Goal: Task Accomplishment & Management: Manage account settings

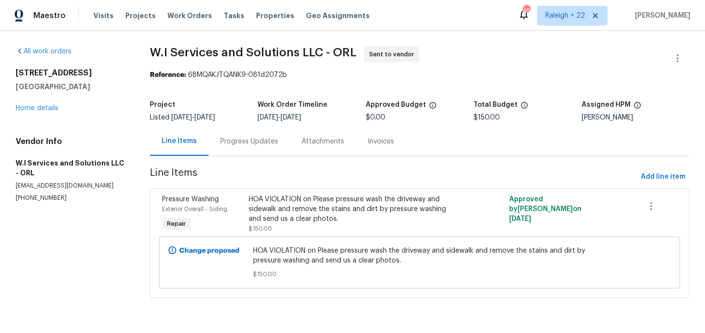
click at [267, 143] on div "Progress Updates" at bounding box center [249, 142] width 58 height 10
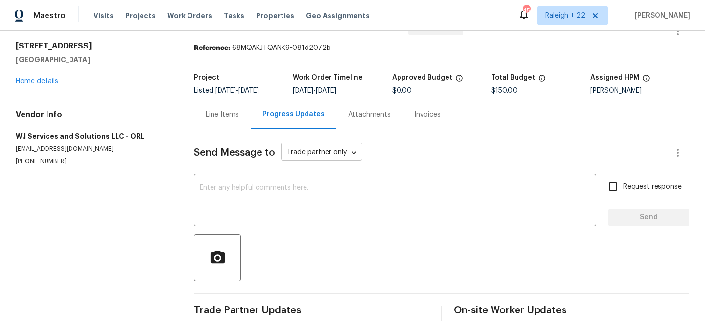
scroll to position [31, 0]
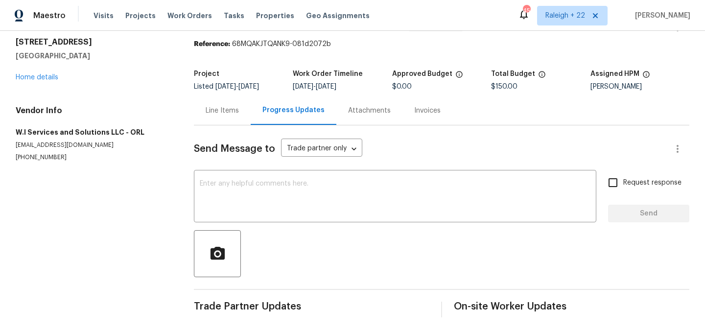
click at [222, 114] on div "Line Items" at bounding box center [222, 111] width 33 height 10
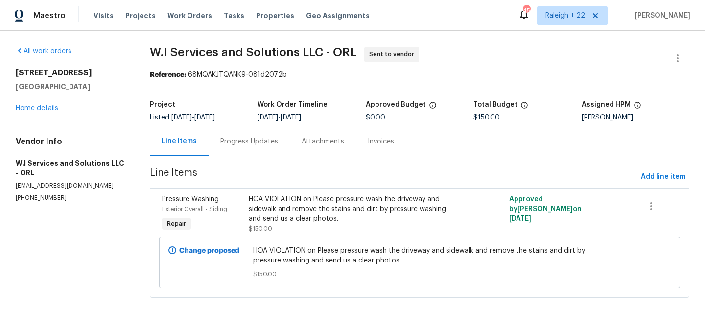
click at [242, 138] on div "Progress Updates" at bounding box center [249, 142] width 58 height 10
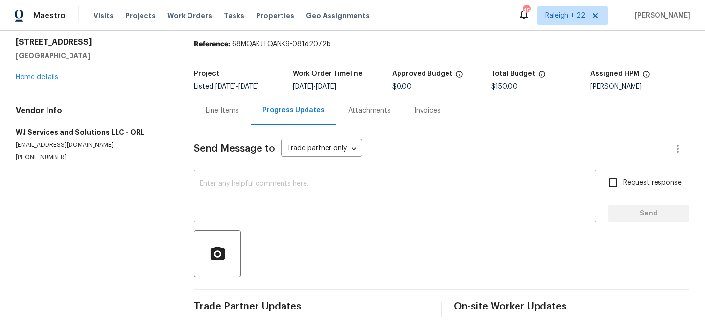
scroll to position [31, 0]
click at [230, 114] on div "Line Items" at bounding box center [222, 111] width 33 height 10
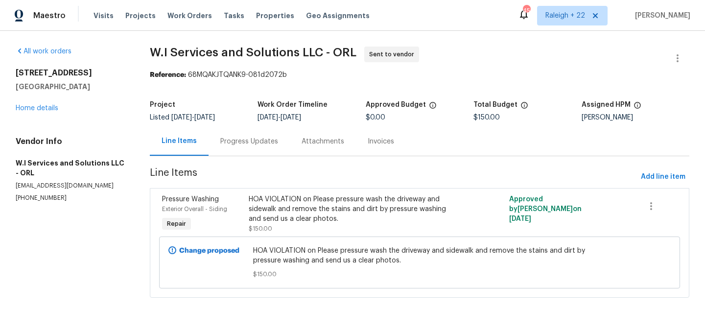
click at [263, 143] on div "Progress Updates" at bounding box center [249, 142] width 58 height 10
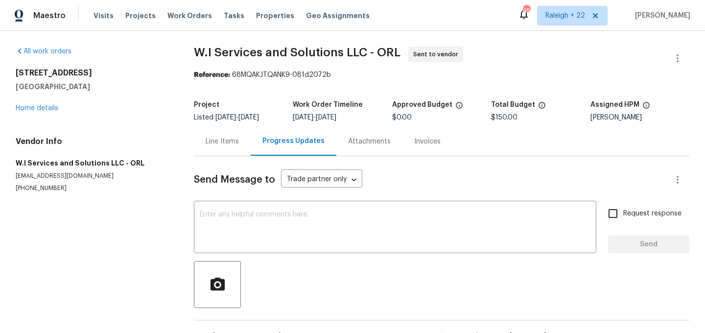
click at [231, 145] on div "Line Items" at bounding box center [222, 142] width 33 height 10
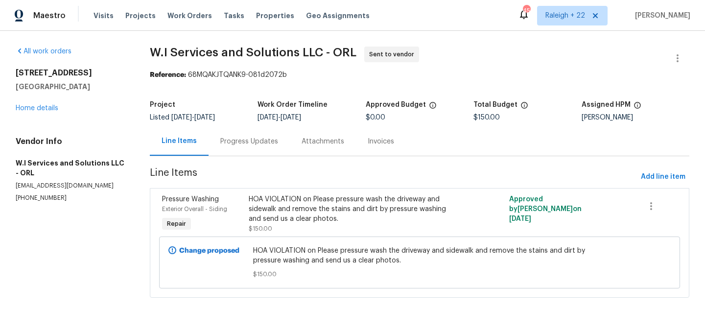
click at [267, 147] on div "Progress Updates" at bounding box center [249, 141] width 81 height 29
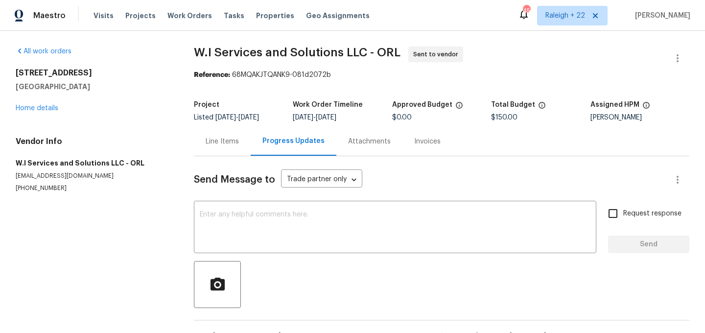
scroll to position [31, 0]
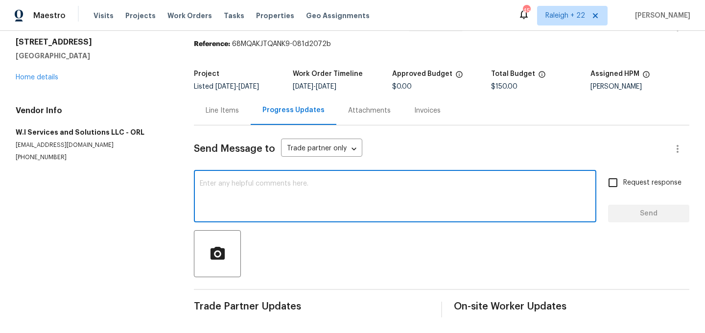
click at [281, 201] on textarea at bounding box center [395, 197] width 391 height 34
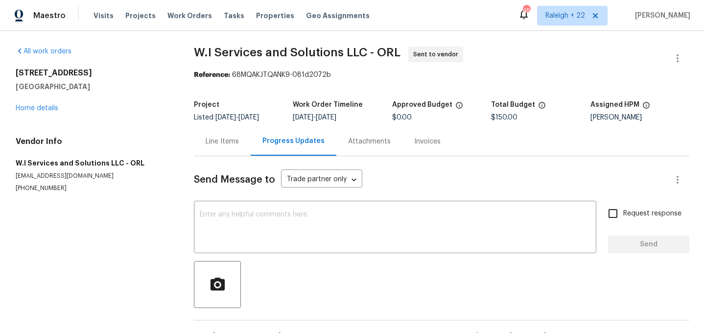
click at [226, 144] on div "Line Items" at bounding box center [222, 142] width 33 height 10
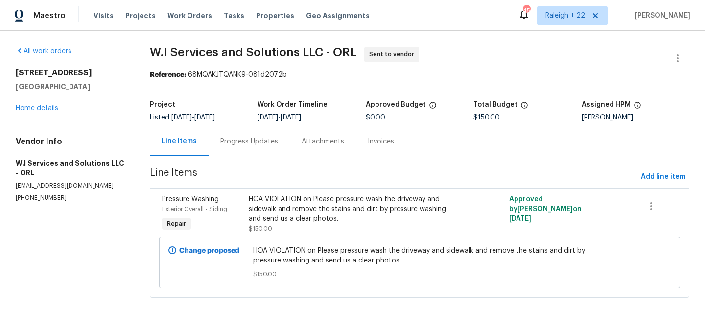
click at [247, 143] on div "Progress Updates" at bounding box center [249, 142] width 58 height 10
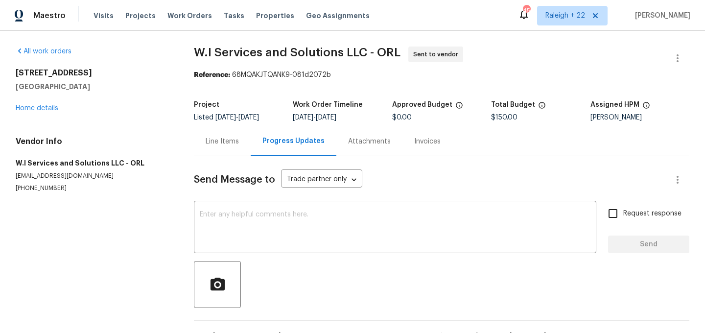
click at [215, 149] on div "Line Items" at bounding box center [222, 141] width 57 height 29
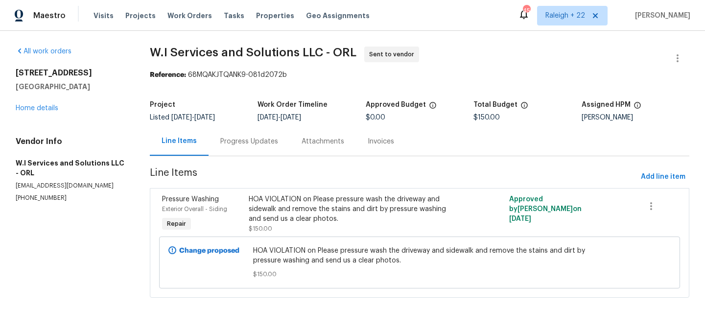
click at [239, 143] on div "Progress Updates" at bounding box center [249, 142] width 58 height 10
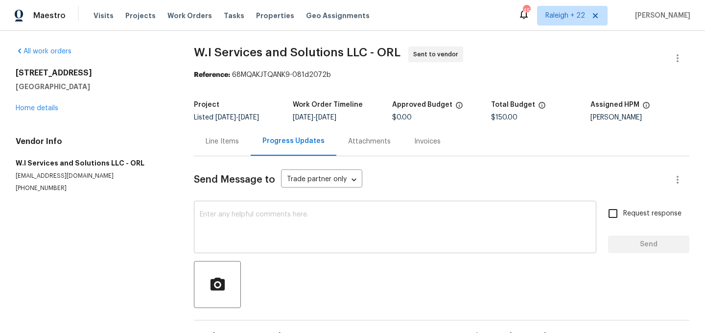
scroll to position [31, 0]
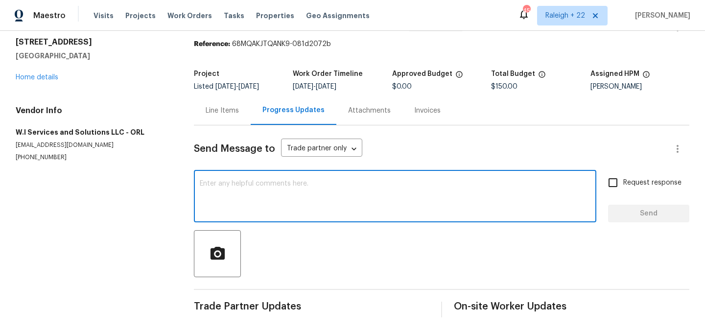
click at [260, 202] on textarea at bounding box center [395, 197] width 391 height 34
click at [228, 186] on textarea "Hi can" at bounding box center [395, 197] width 391 height 34
click at [236, 186] on textarea "Hi can i" at bounding box center [395, 197] width 391 height 34
type textarea "Hi can i"
click at [250, 187] on textarea "Hi can i" at bounding box center [395, 197] width 391 height 34
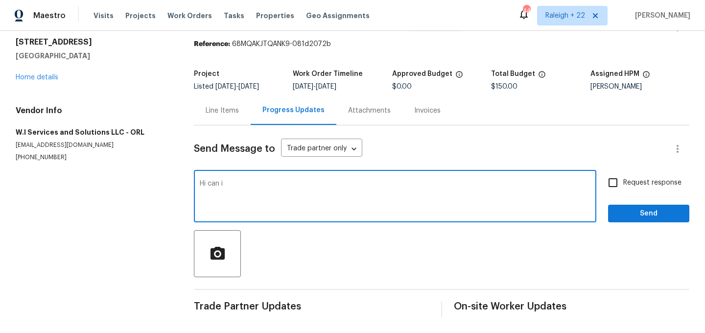
scroll to position [0, 0]
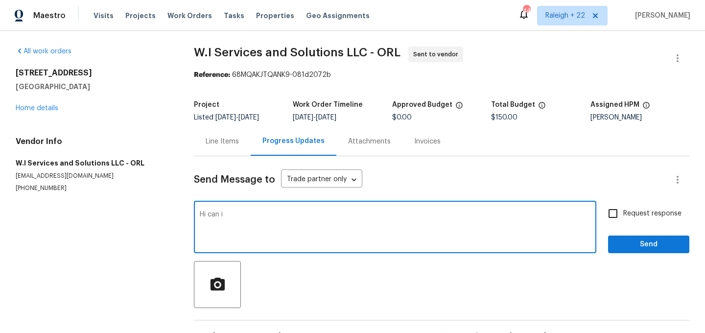
click at [276, 216] on textarea "Hi can i" at bounding box center [395, 228] width 391 height 34
drag, startPoint x: 231, startPoint y: 221, endPoint x: 187, endPoint y: 212, distance: 45.0
click at [187, 212] on div "All work orders [STREET_ADDRESS][PERSON_NAME] Home details Vendor Info W.I Serv…" at bounding box center [352, 197] width 705 height 333
click at [222, 144] on div "Line Items" at bounding box center [222, 142] width 33 height 10
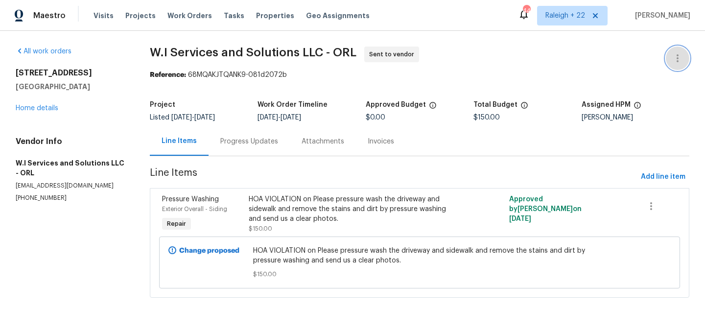
click at [681, 63] on icon "button" at bounding box center [678, 58] width 12 height 12
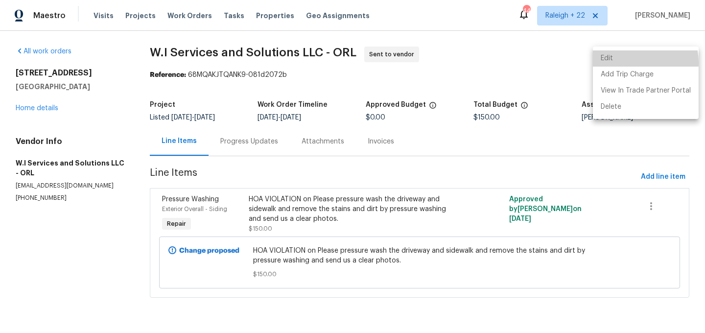
click at [627, 63] on li "Edit" at bounding box center [646, 58] width 106 height 16
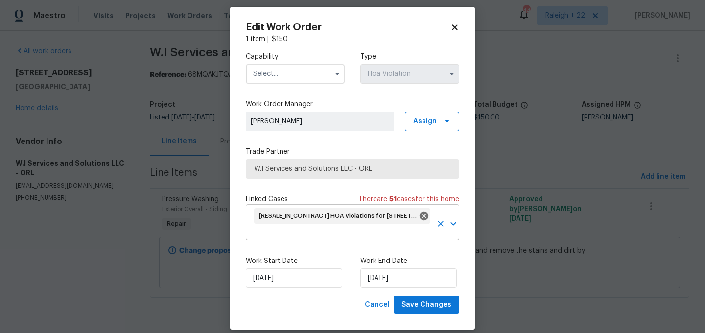
scroll to position [9, 0]
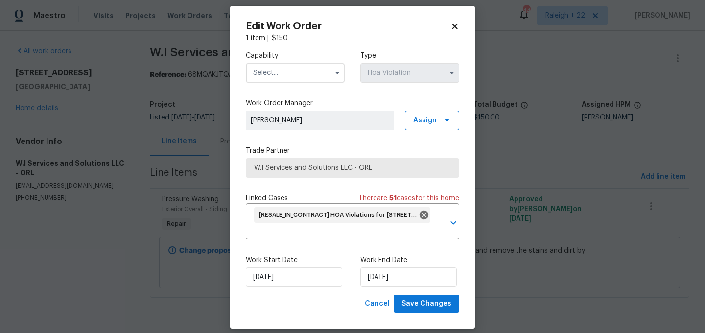
click at [305, 76] on input "text" at bounding box center [295, 73] width 99 height 20
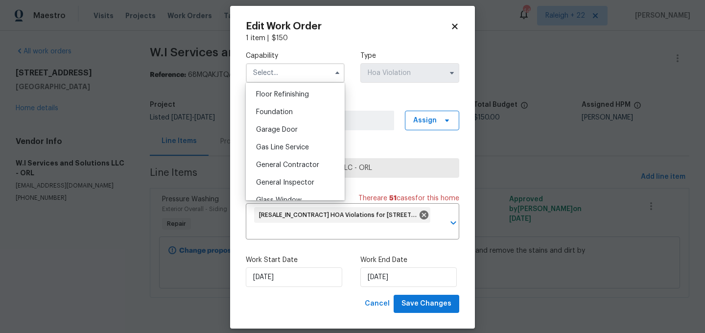
scroll to position [401, 0]
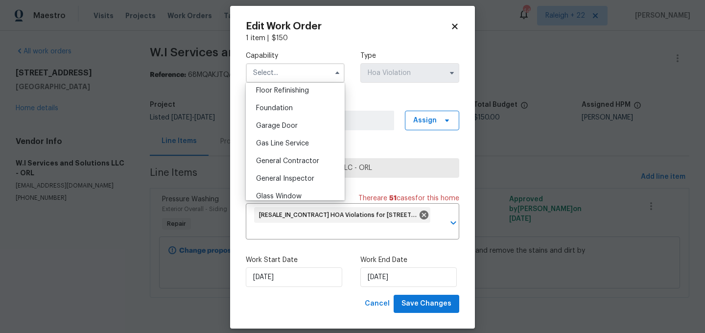
click at [303, 162] on span "General Contractor" at bounding box center [287, 161] width 63 height 7
type input "General Contractor"
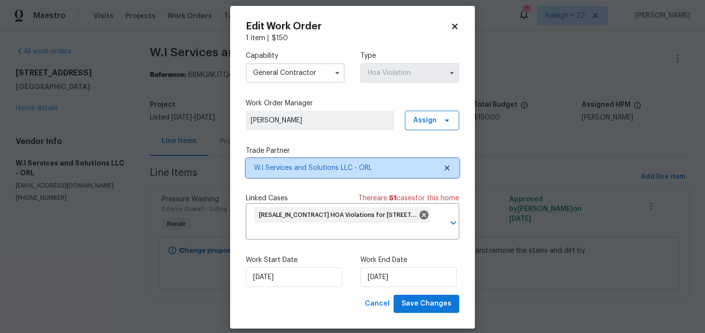
click at [338, 168] on span "W.I Services and Solutions LLC - ORL" at bounding box center [345, 168] width 183 height 10
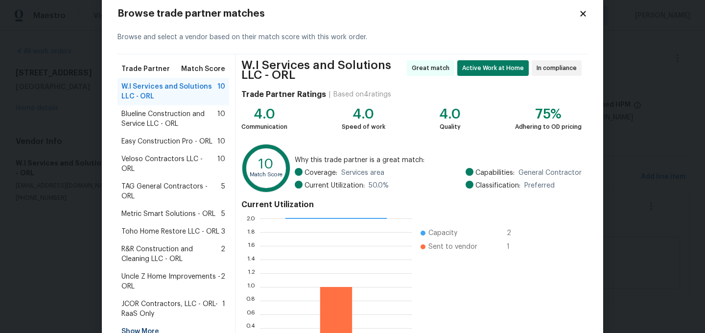
scroll to position [32, 0]
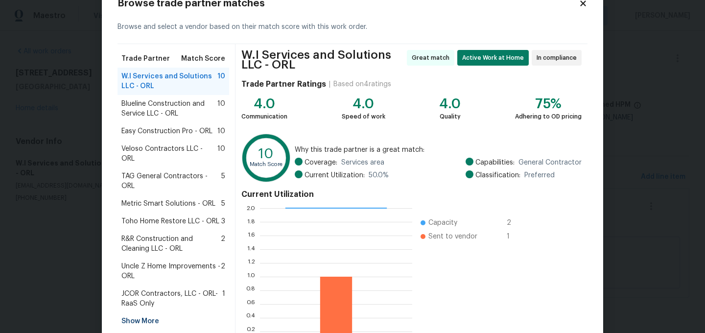
click at [185, 113] on span "Blueline Construction and Service LLC - ORL" at bounding box center [169, 109] width 96 height 20
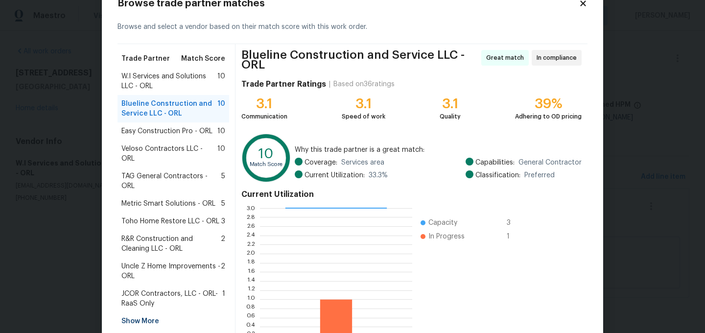
scroll to position [103, 0]
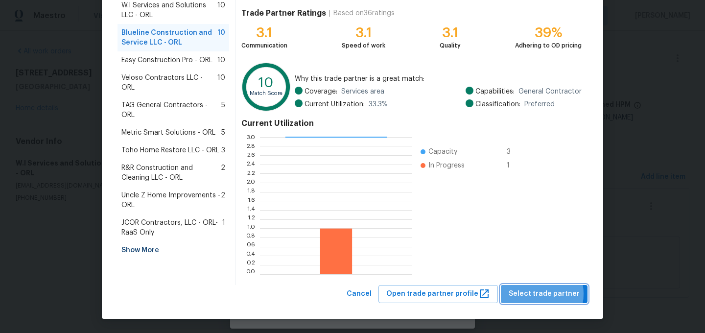
click at [536, 294] on span "Select trade partner" at bounding box center [544, 294] width 71 height 12
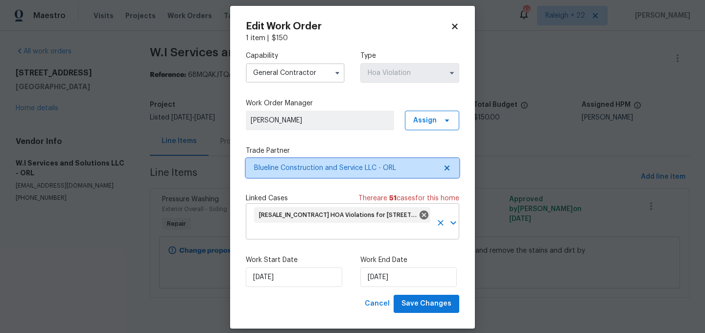
scroll to position [0, 0]
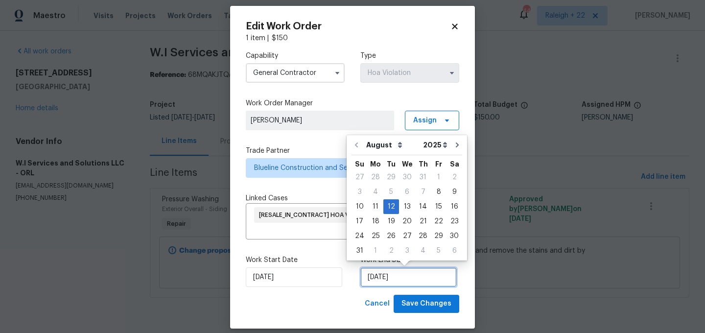
click at [378, 280] on input "[DATE]" at bounding box center [408, 277] width 96 height 20
click at [285, 277] on input "[DATE]" at bounding box center [294, 277] width 96 height 20
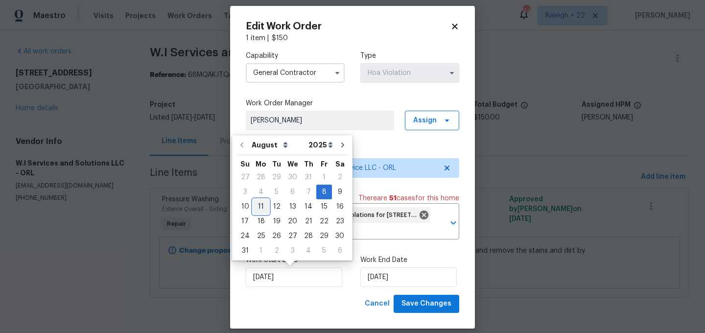
click at [255, 208] on div "11" at bounding box center [261, 207] width 16 height 14
type input "[DATE]"
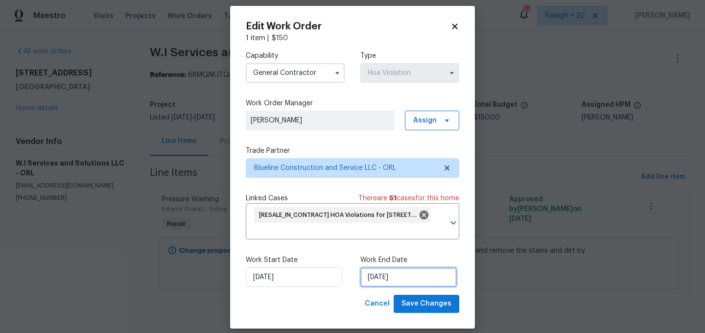
click at [381, 275] on input "[DATE]" at bounding box center [408, 277] width 96 height 20
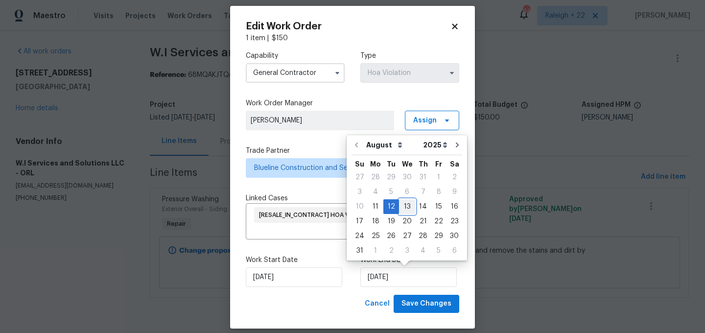
click at [405, 207] on div "13" at bounding box center [407, 207] width 16 height 14
type input "[DATE]"
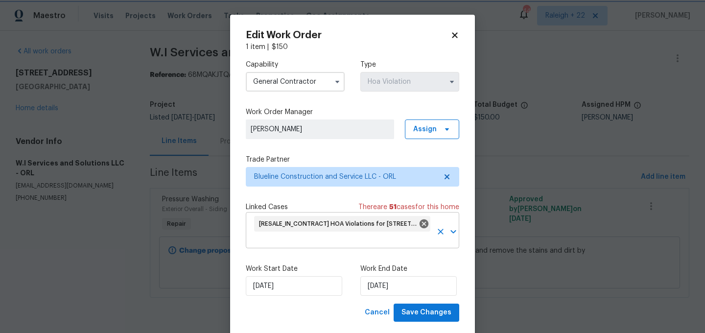
scroll to position [19, 0]
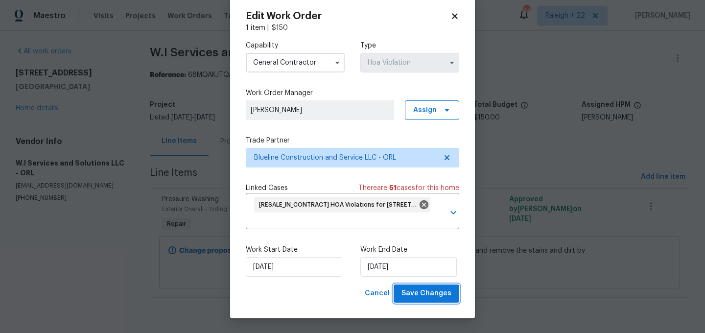
click at [420, 299] on span "Save Changes" at bounding box center [427, 293] width 50 height 12
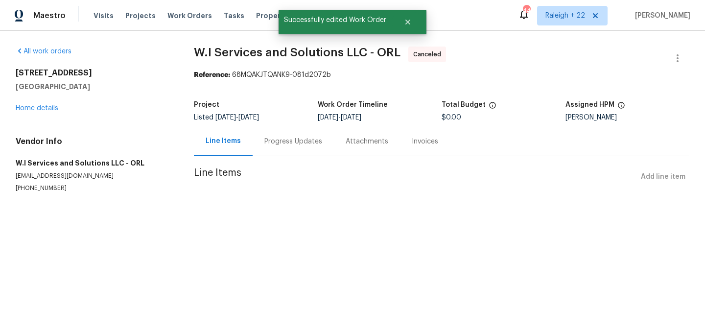
scroll to position [0, 0]
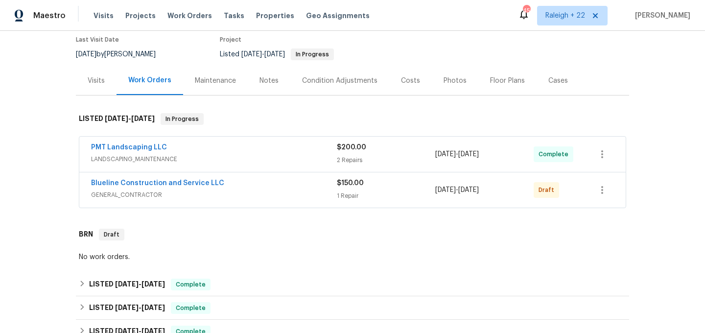
scroll to position [103, 0]
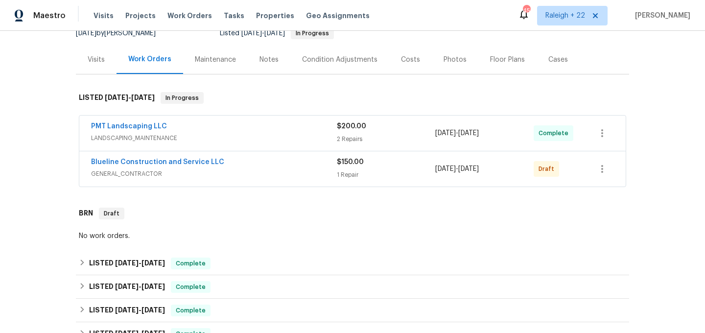
click at [135, 177] on span "GENERAL_CONTRACTOR" at bounding box center [214, 174] width 246 height 10
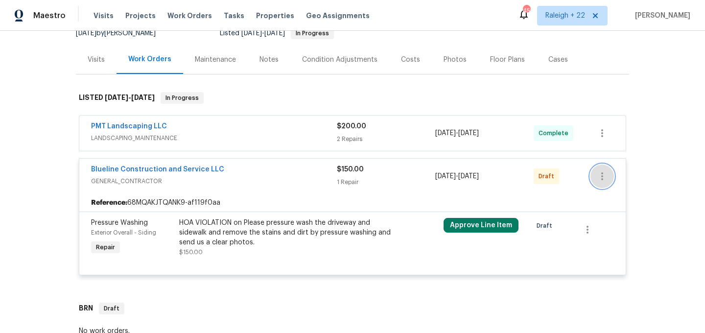
click at [600, 177] on icon "button" at bounding box center [603, 176] width 12 height 12
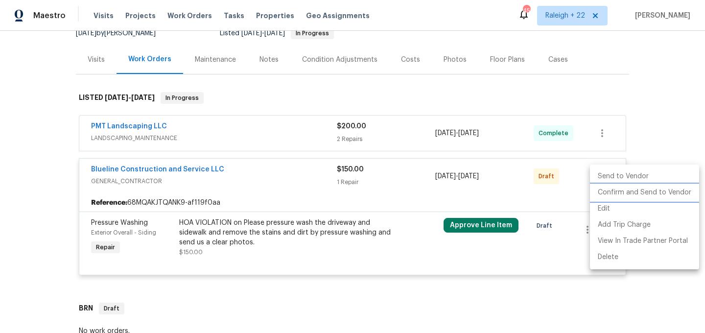
click at [623, 189] on li "Confirm and Send to Vendor" at bounding box center [644, 193] width 109 height 16
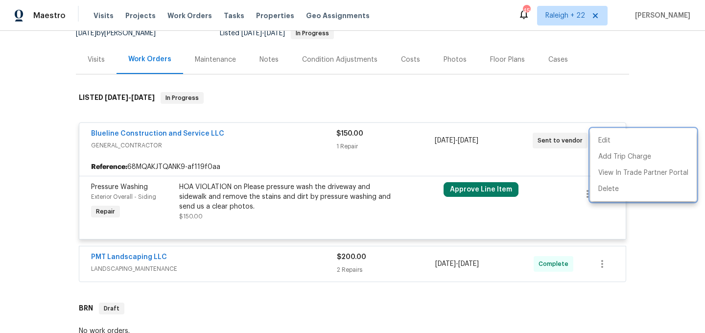
click at [156, 133] on div at bounding box center [352, 166] width 705 height 333
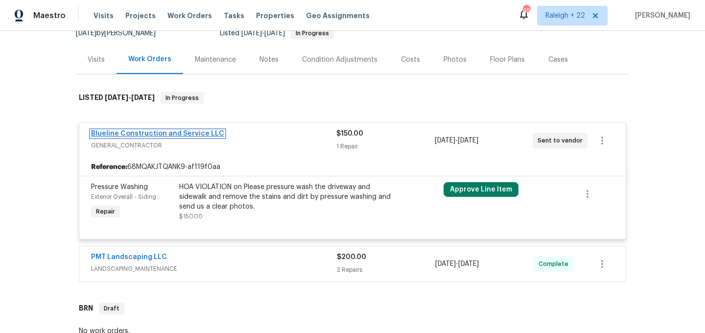
click at [167, 133] on link "Blueline Construction and Service LLC" at bounding box center [157, 133] width 133 height 7
